Goal: Download file/media

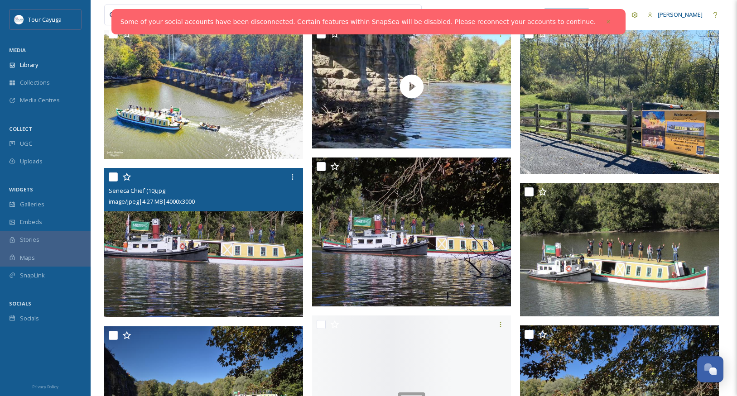
scroll to position [199, 0]
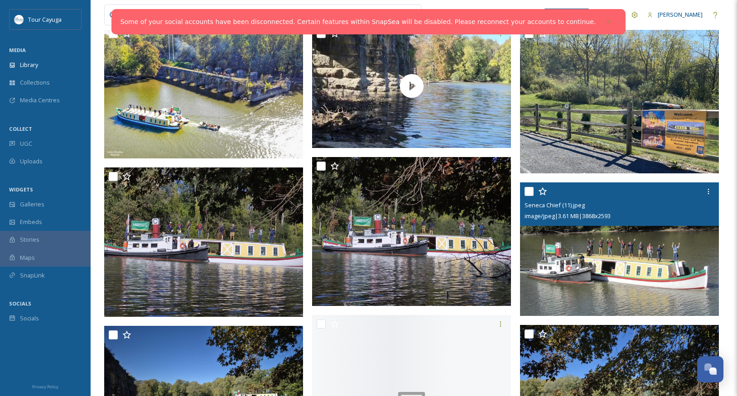
click at [530, 193] on input "checkbox" at bounding box center [529, 191] width 9 height 9
checkbox input "true"
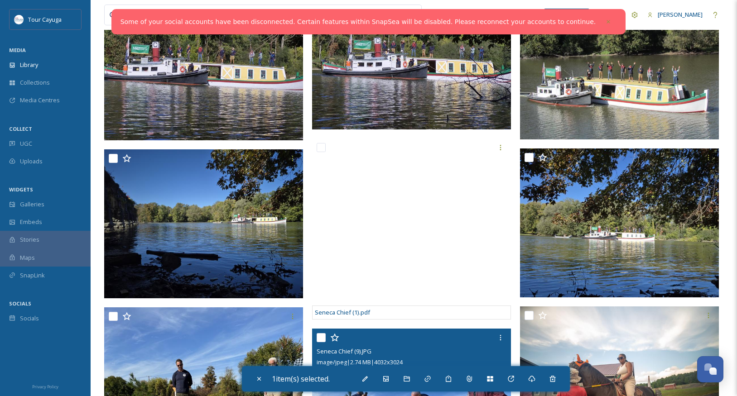
scroll to position [372, 0]
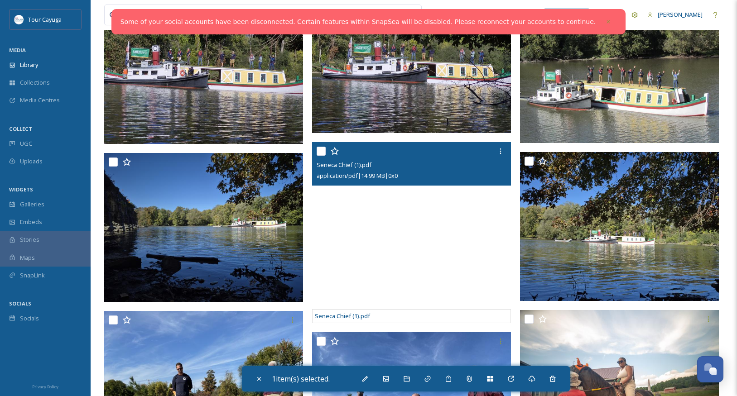
click at [322, 150] on input "checkbox" at bounding box center [321, 151] width 9 height 9
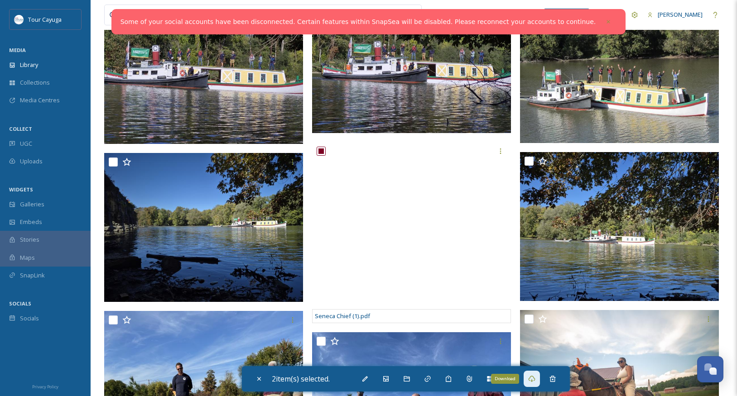
click at [536, 379] on icon at bounding box center [531, 379] width 7 height 7
click at [534, 381] on icon at bounding box center [531, 379] width 7 height 6
click at [534, 380] on icon at bounding box center [531, 379] width 7 height 7
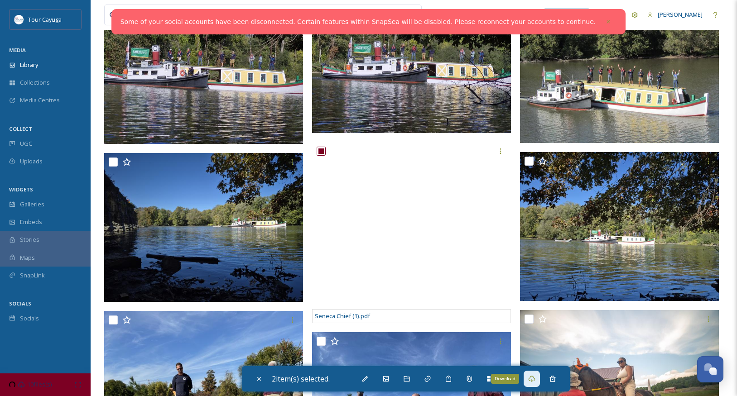
click at [532, 377] on icon at bounding box center [531, 379] width 7 height 7
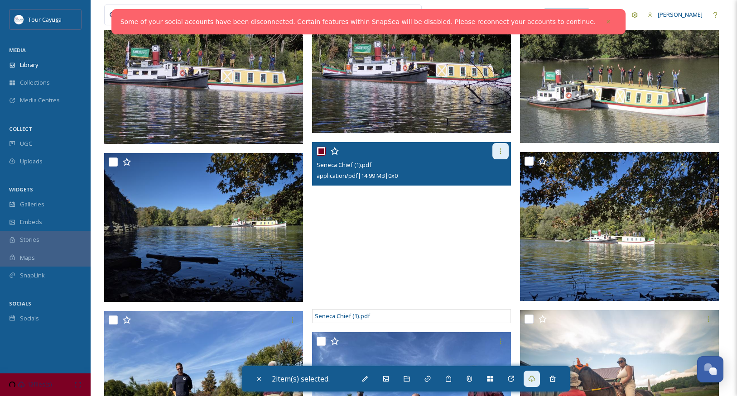
click at [498, 152] on icon at bounding box center [500, 151] width 7 height 7
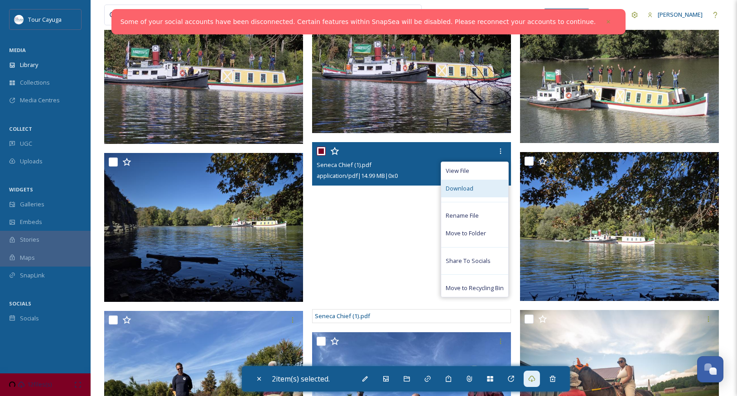
click at [468, 187] on span "Download" at bounding box center [460, 188] width 28 height 9
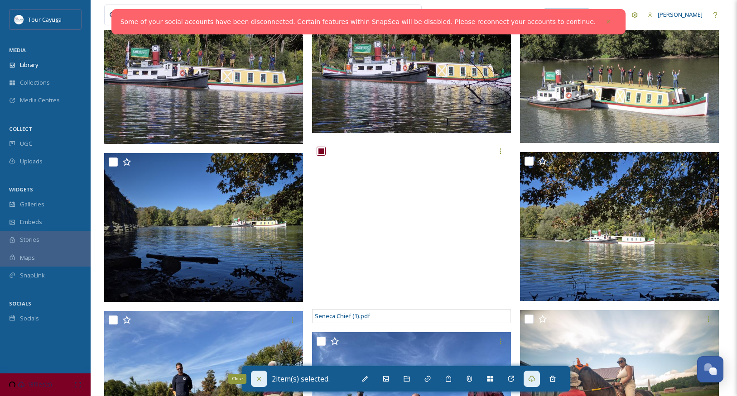
click at [259, 378] on icon at bounding box center [259, 379] width 7 height 7
checkbox input "false"
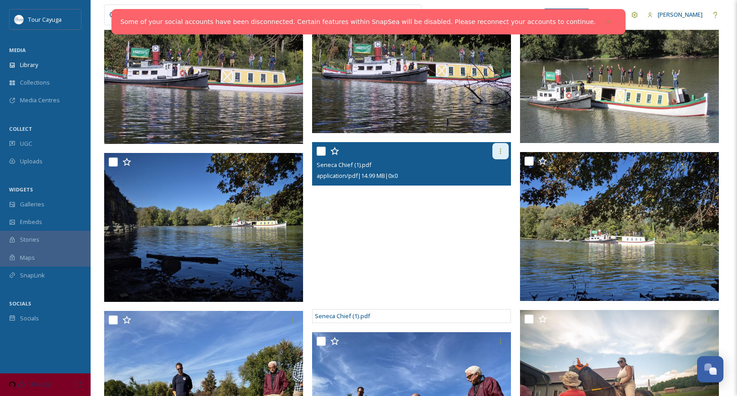
click at [499, 152] on icon at bounding box center [500, 151] width 7 height 7
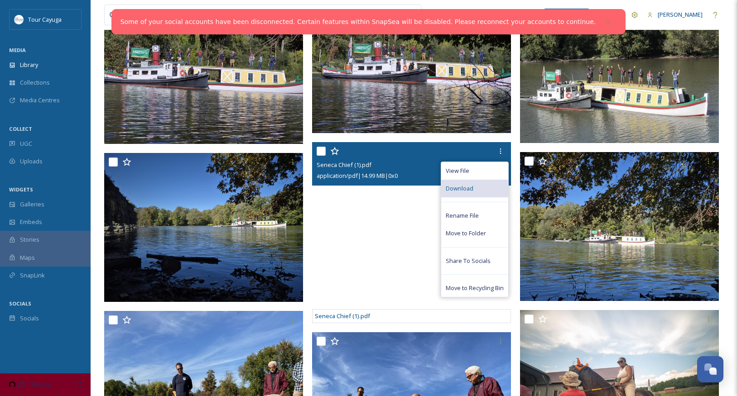
click at [471, 189] on span "Download" at bounding box center [460, 188] width 28 height 9
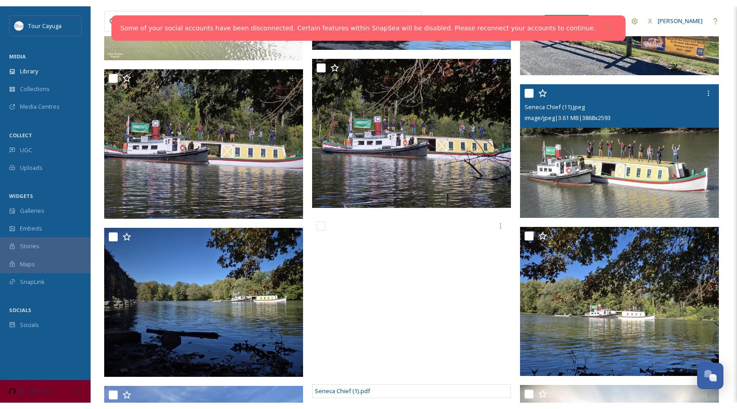
scroll to position [300, 0]
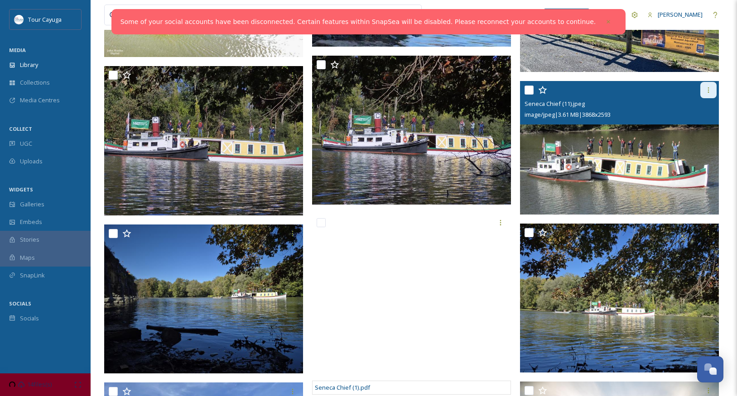
click at [711, 90] on icon at bounding box center [708, 90] width 7 height 7
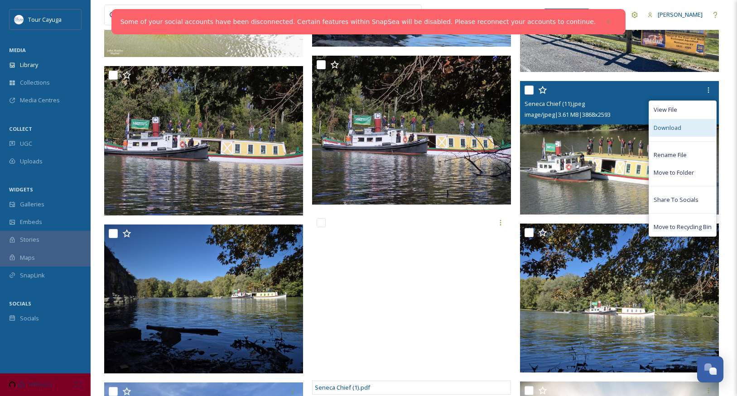
click at [682, 128] on div "Download" at bounding box center [682, 128] width 67 height 18
